Goal: Task Accomplishment & Management: Manage account settings

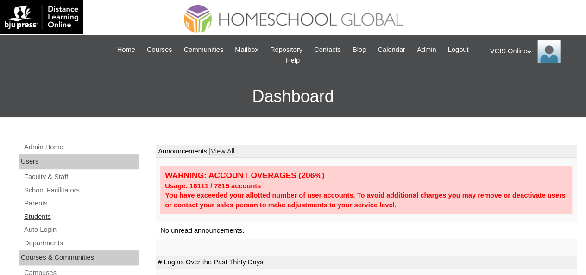
click at [45, 219] on link "Students" at bounding box center [81, 217] width 116 height 12
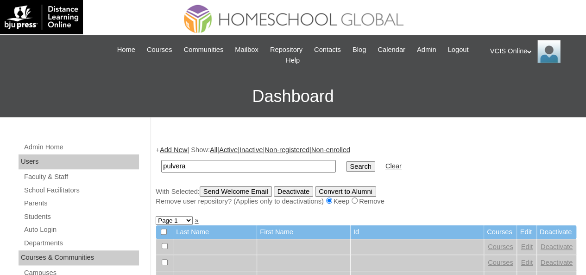
type input "pulvera"
click at [346, 161] on input "Search" at bounding box center [360, 166] width 29 height 10
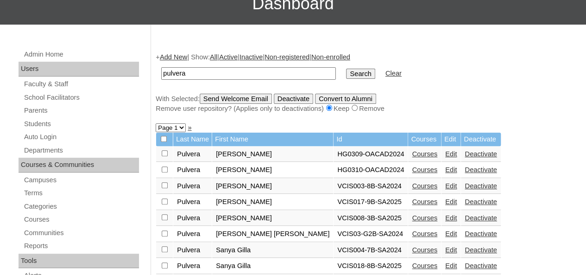
scroll to position [139, 0]
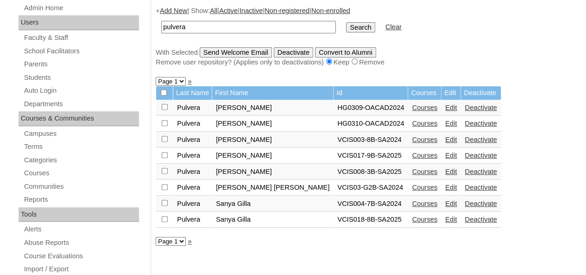
click at [445, 156] on link "Edit" at bounding box center [451, 154] width 12 height 7
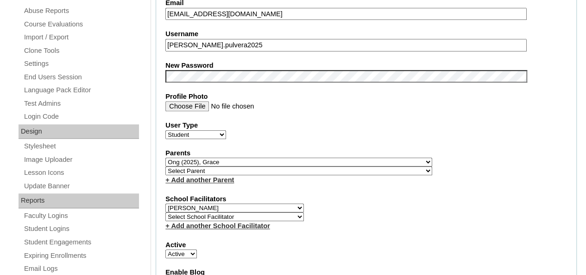
scroll to position [324, 0]
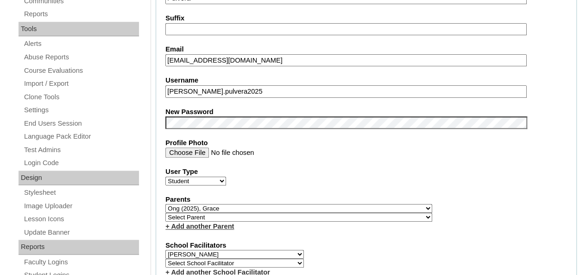
click at [246, 62] on input "[EMAIL_ADDRESS][DOMAIN_NAME]" at bounding box center [345, 60] width 361 height 13
paste input "[EMAIL_ADDRESS][DOMAIN_NAME]"
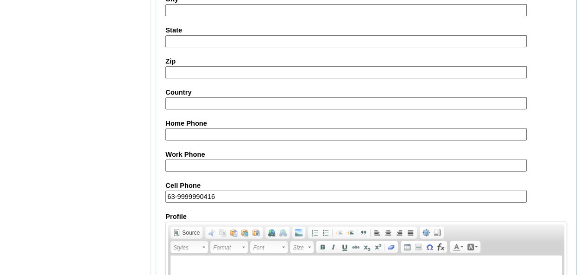
scroll to position [1151, 0]
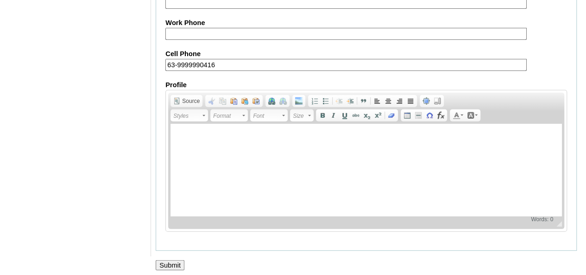
type input "[EMAIL_ADDRESS][DOMAIN_NAME]"
click at [173, 260] on input "Submit" at bounding box center [170, 265] width 29 height 10
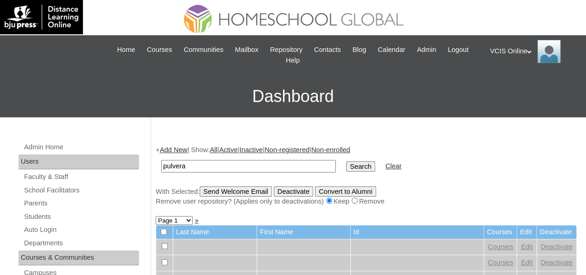
type input "pulvera"
click at [346, 161] on input "Search" at bounding box center [360, 166] width 29 height 10
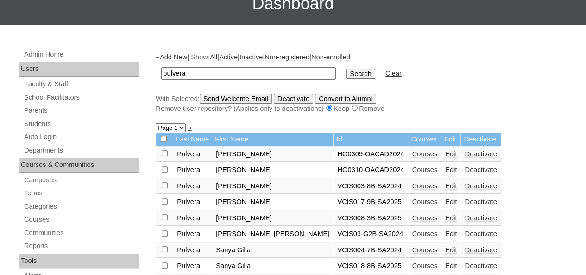
scroll to position [185, 0]
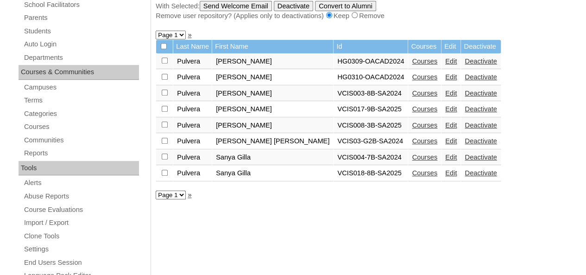
click at [412, 111] on link "Courses" at bounding box center [424, 108] width 25 height 7
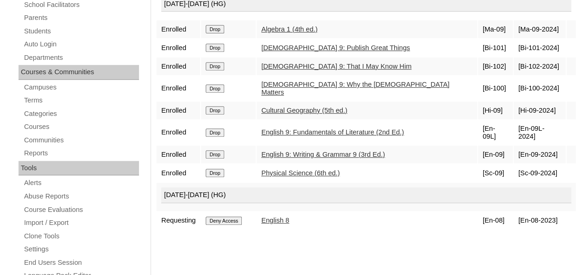
scroll to position [93, 0]
